Goal: Transaction & Acquisition: Book appointment/travel/reservation

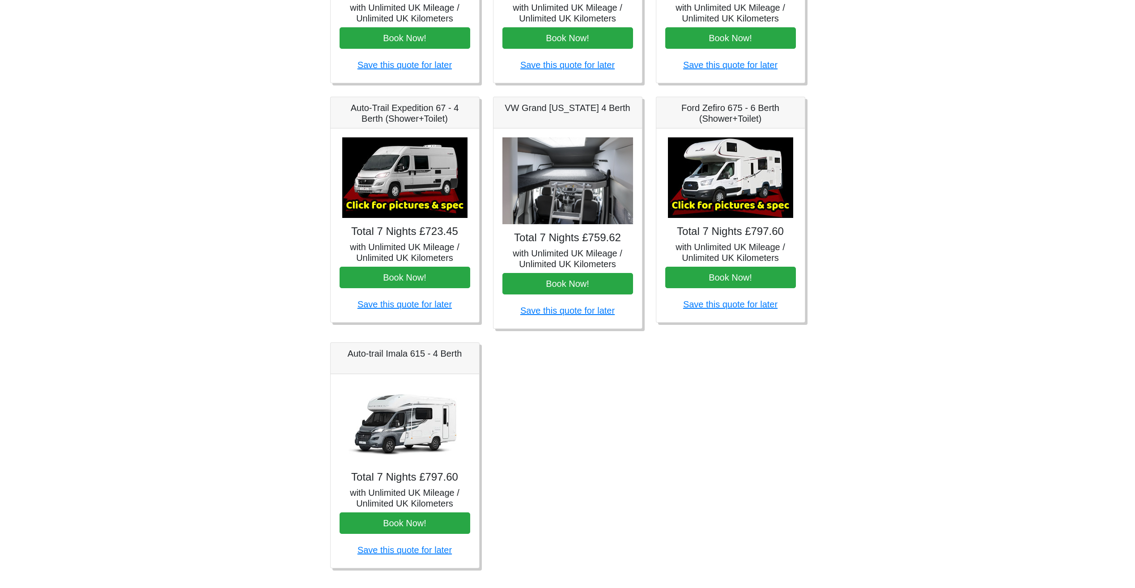
scroll to position [298, 0]
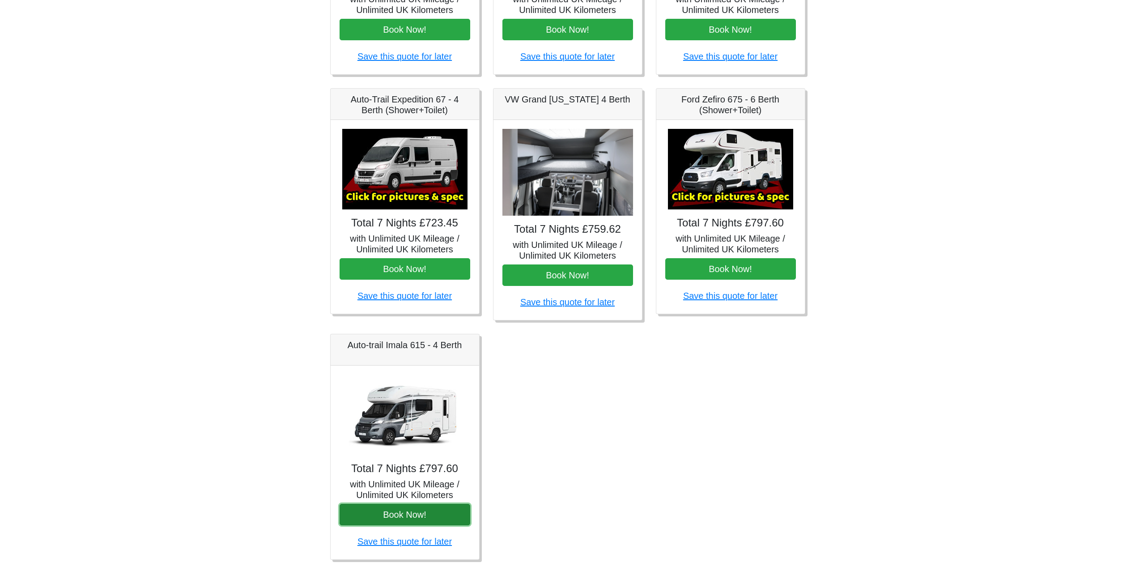
click at [420, 512] on button "Book Now!" at bounding box center [404, 514] width 131 height 21
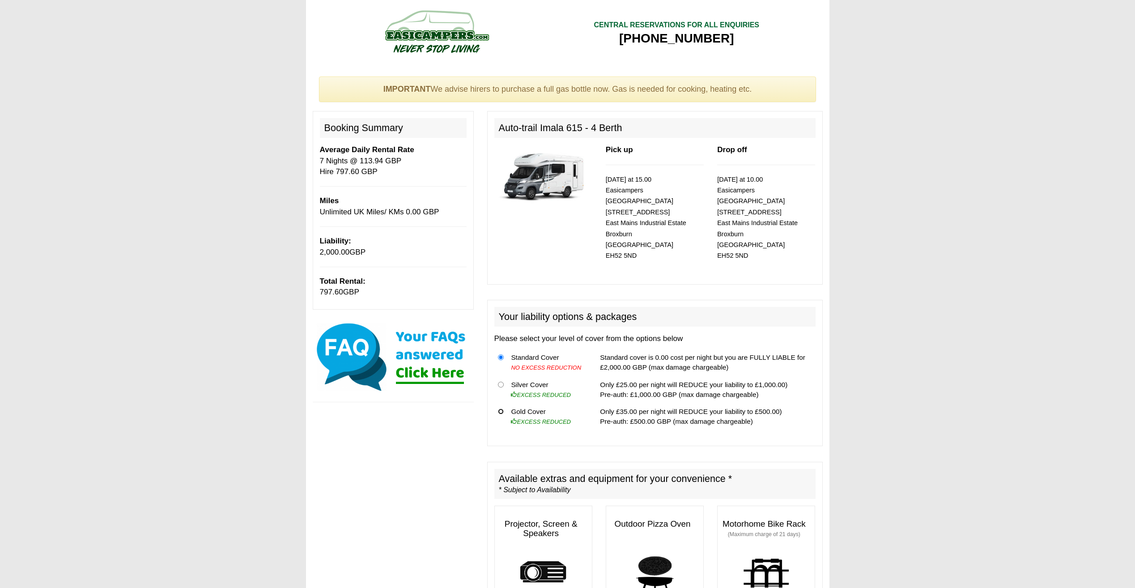
click at [502, 408] on input "radio" at bounding box center [501, 411] width 6 height 6
radio input "true"
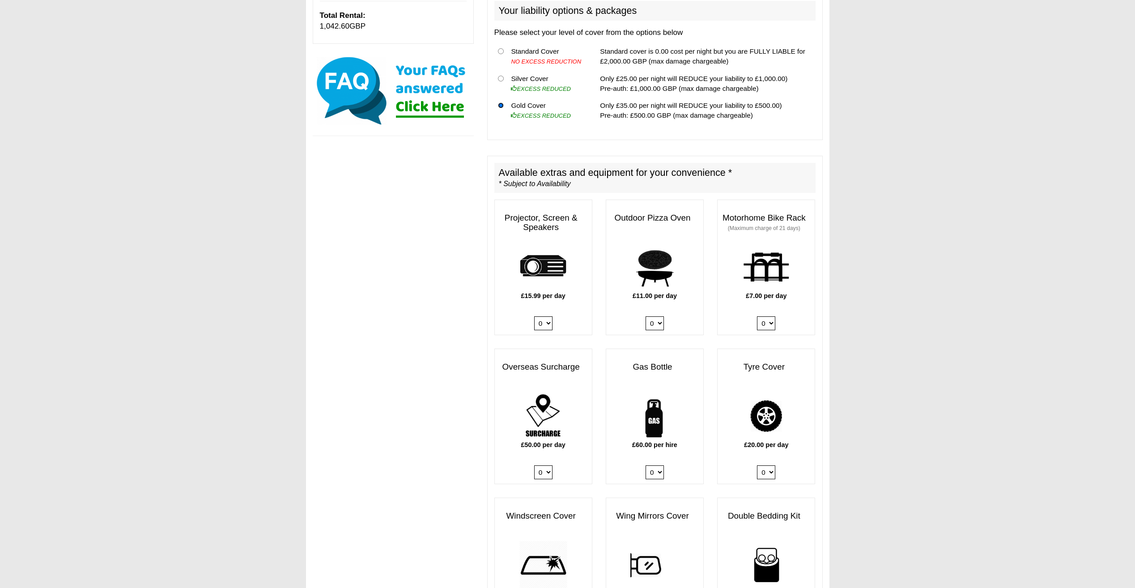
scroll to position [298, 0]
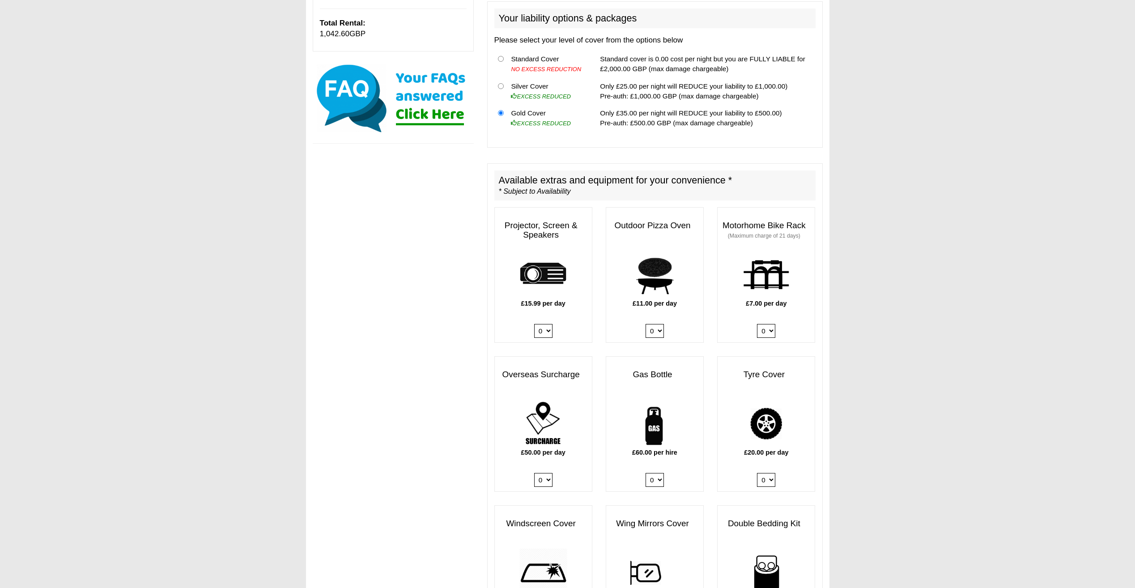
drag, startPoint x: 661, startPoint y: 320, endPoint x: 658, endPoint y: 326, distance: 6.4
click at [661, 324] on select "0 1" at bounding box center [654, 331] width 18 height 14
select select "Pizza Oven x QTY 1 @ 11.00 GBP per day."
click at [645, 324] on select "0 1" at bounding box center [654, 331] width 18 height 14
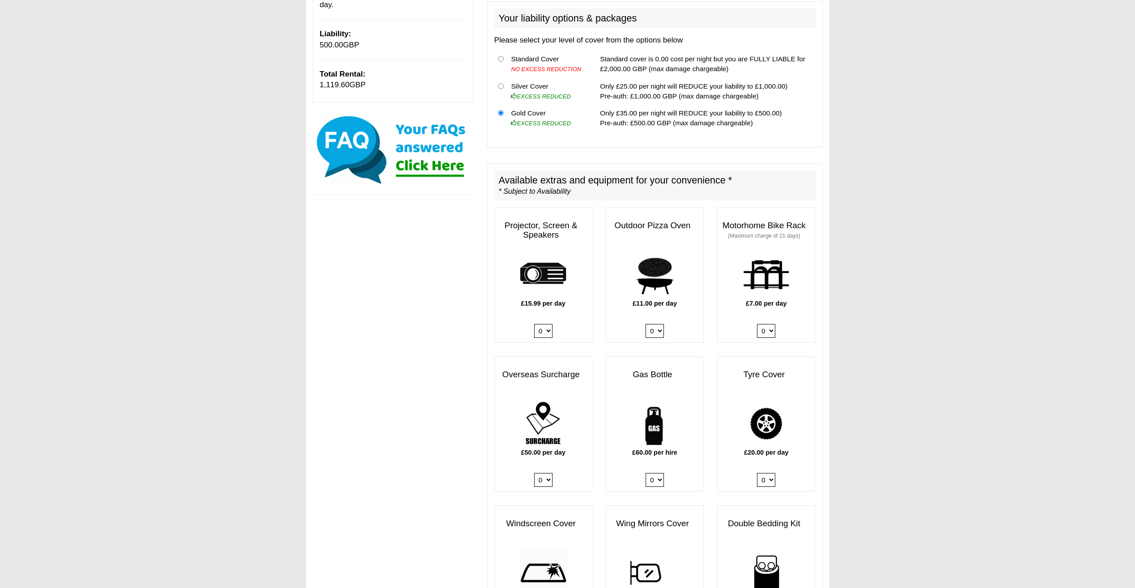
scroll to position [339, 0]
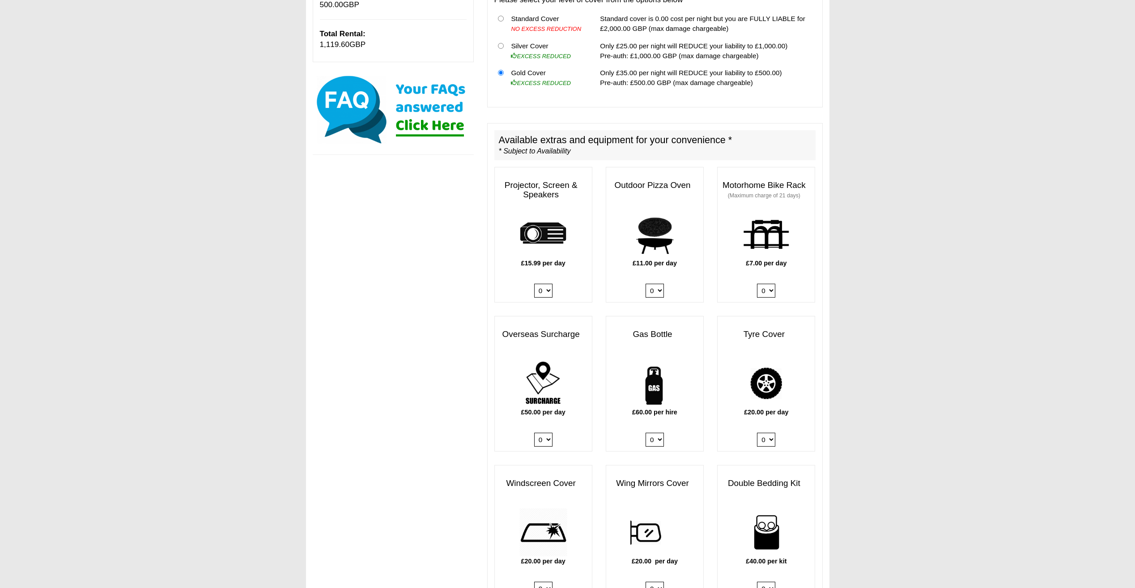
click at [662, 432] on select "0 1" at bounding box center [654, 439] width 18 height 14
select select "Gas Bottle x QTY 1 @ 60.00 GBP per hire."
click at [645, 432] on select "0 1" at bounding box center [654, 439] width 18 height 14
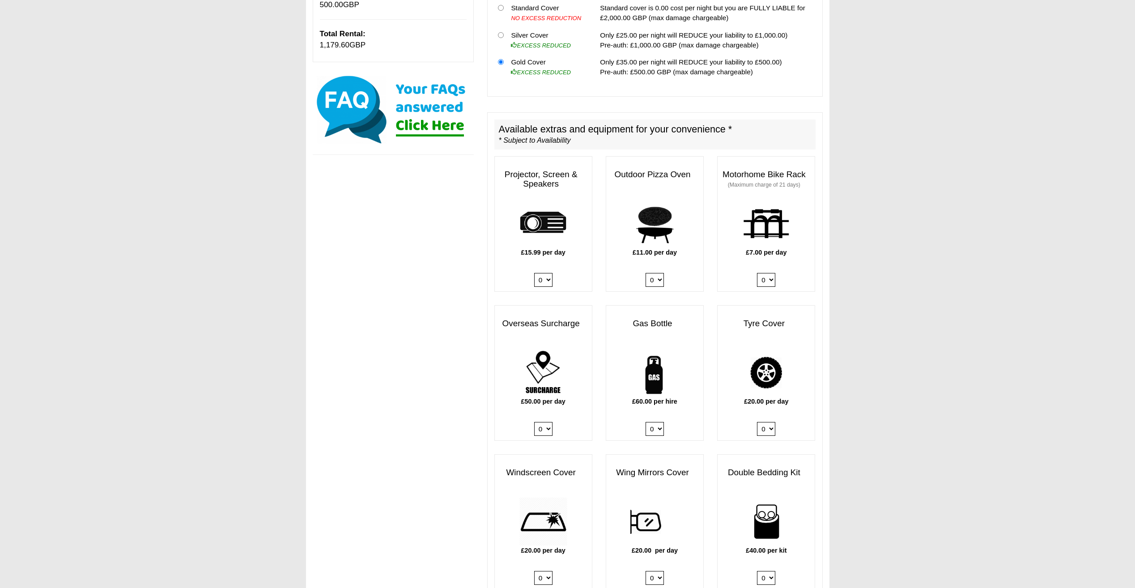
drag, startPoint x: 771, startPoint y: 420, endPoint x: 768, endPoint y: 427, distance: 7.8
click at [771, 422] on select "0 1" at bounding box center [766, 429] width 18 height 14
select select "Tyre Cover @ 20.00 GBP per day."
click at [757, 422] on select "0 1" at bounding box center [766, 429] width 18 height 14
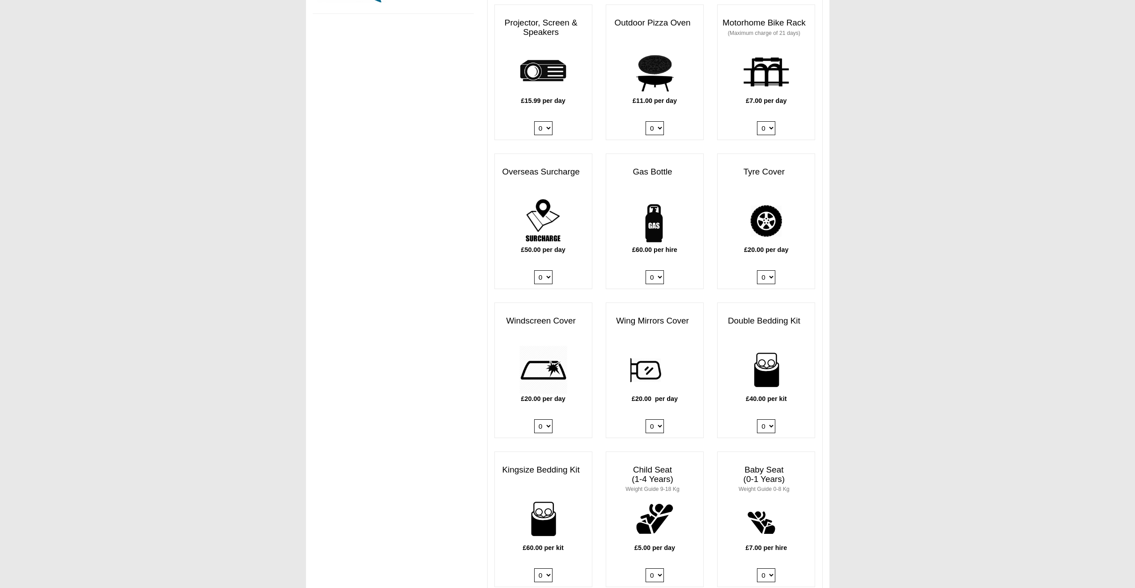
scroll to position [509, 0]
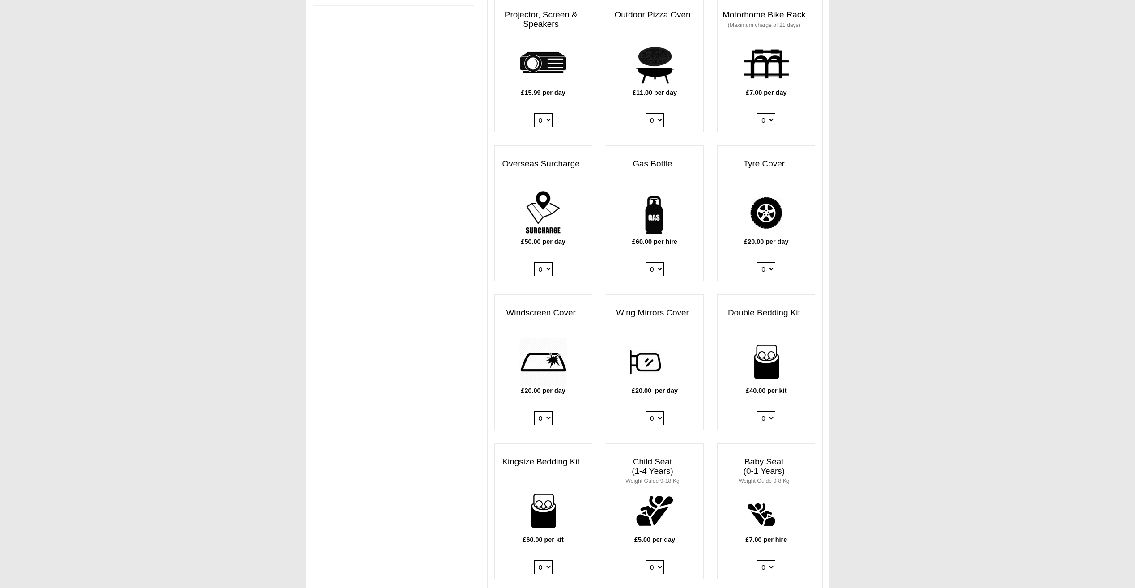
click at [546, 411] on select "0 1" at bounding box center [543, 418] width 18 height 14
select select "Windscreen Cover @ 20.00 GBP per day."
click at [534, 411] on select "0 1" at bounding box center [543, 418] width 18 height 14
click at [660, 411] on select "0 1" at bounding box center [654, 418] width 18 height 14
select select "Wing Mirrors Cover @ 20.00 GBP per day."
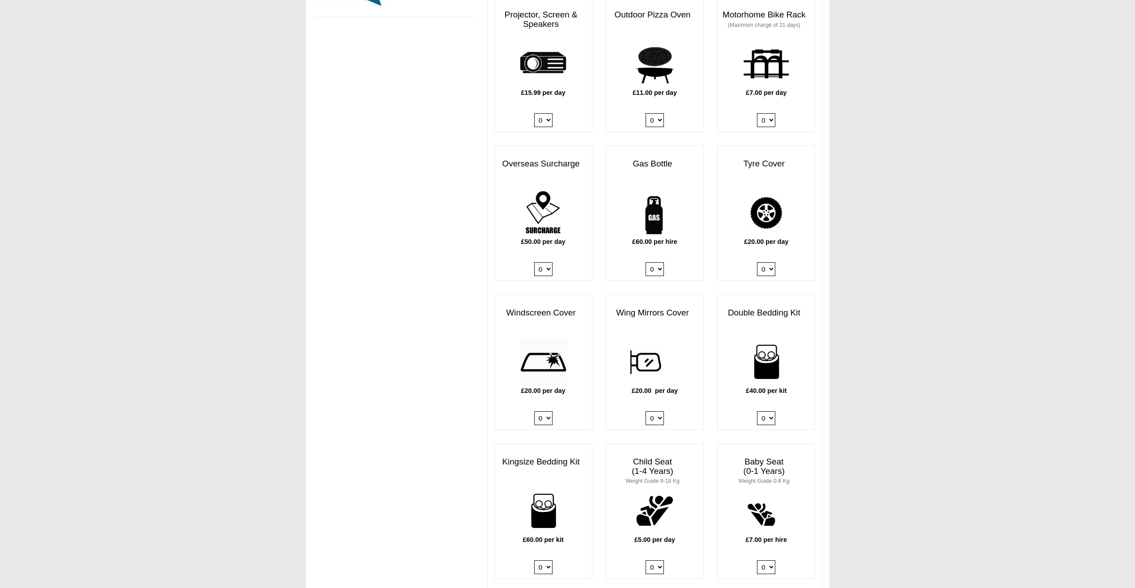
click at [645, 411] on select "0 1" at bounding box center [654, 418] width 18 height 14
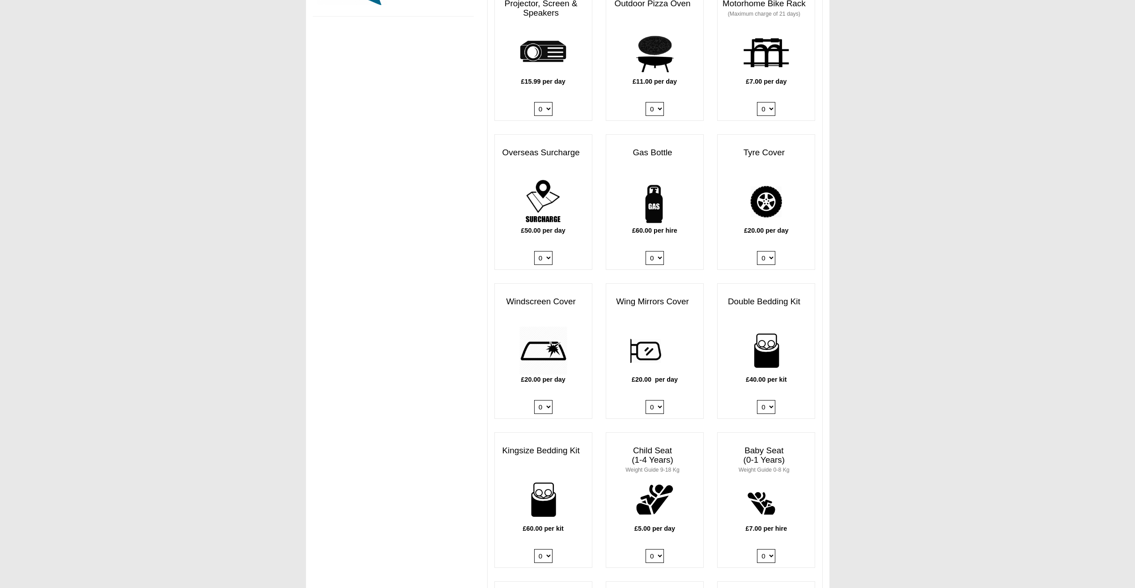
click at [766, 400] on select "0 1 2 3 4" at bounding box center [766, 407] width 18 height 14
select select "Double Bedding Kit x QTY 2 @ 40.00 GBP per kit."
click at [757, 400] on select "0 1 2 3 4" at bounding box center [766, 407] width 18 height 14
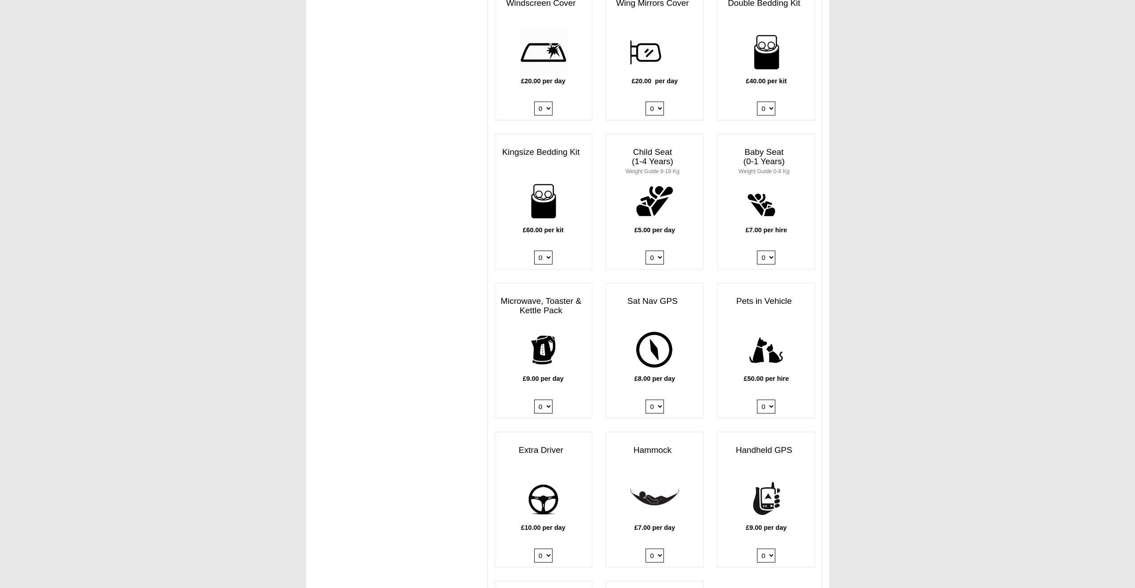
scroll to position [840, 0]
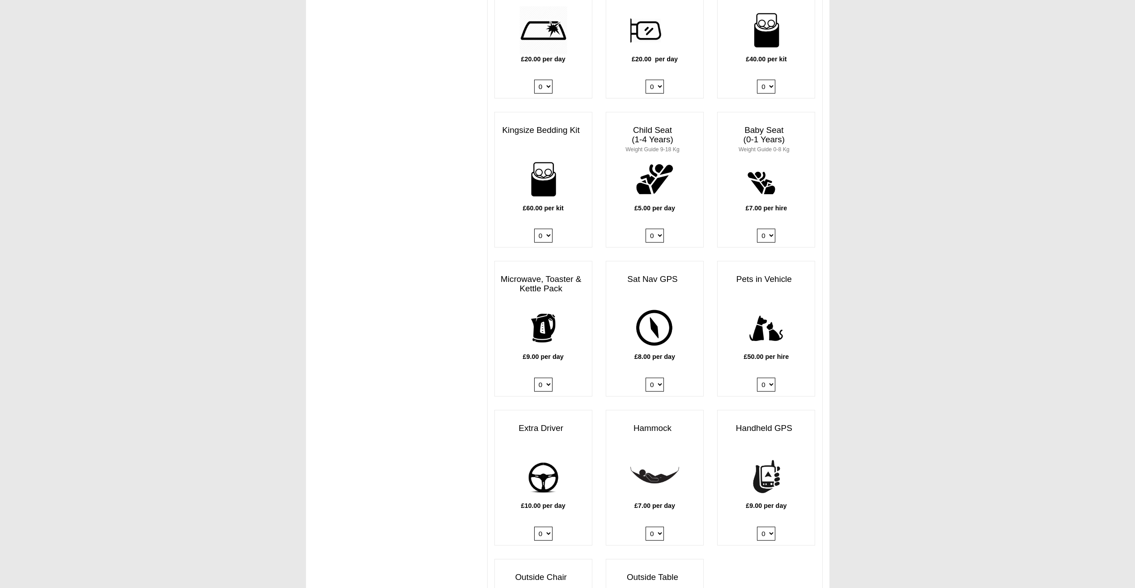
click at [546, 377] on select "0 1" at bounding box center [543, 384] width 18 height 14
select select "Kitchen Pack x QTY 1 @ 9.00 GBP per day."
click at [534, 377] on select "0 1" at bounding box center [543, 384] width 18 height 14
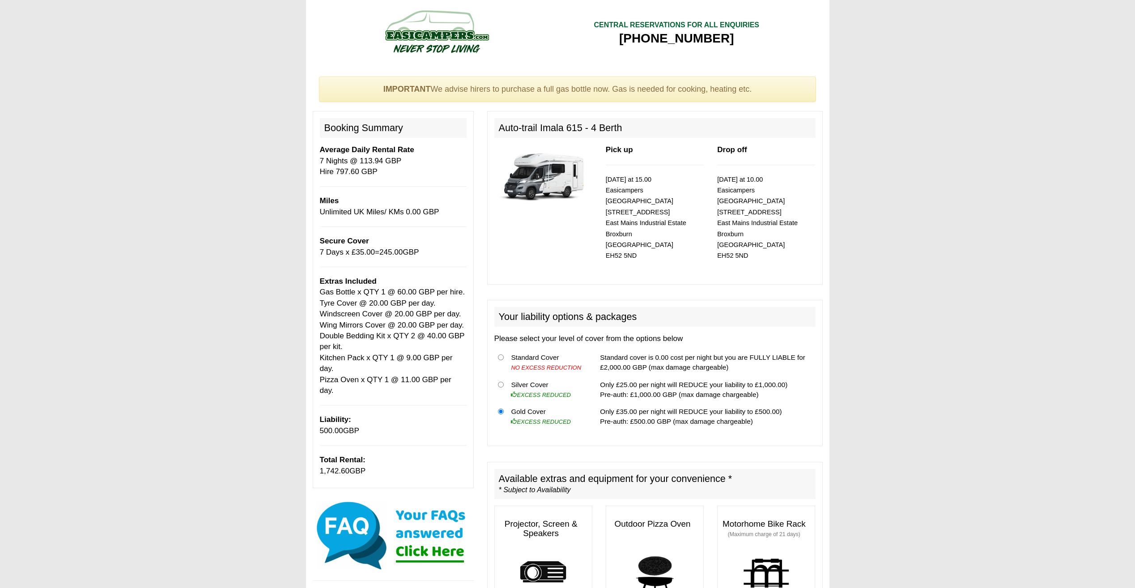
scroll to position [149, 0]
